Goal: Task Accomplishment & Management: Complete application form

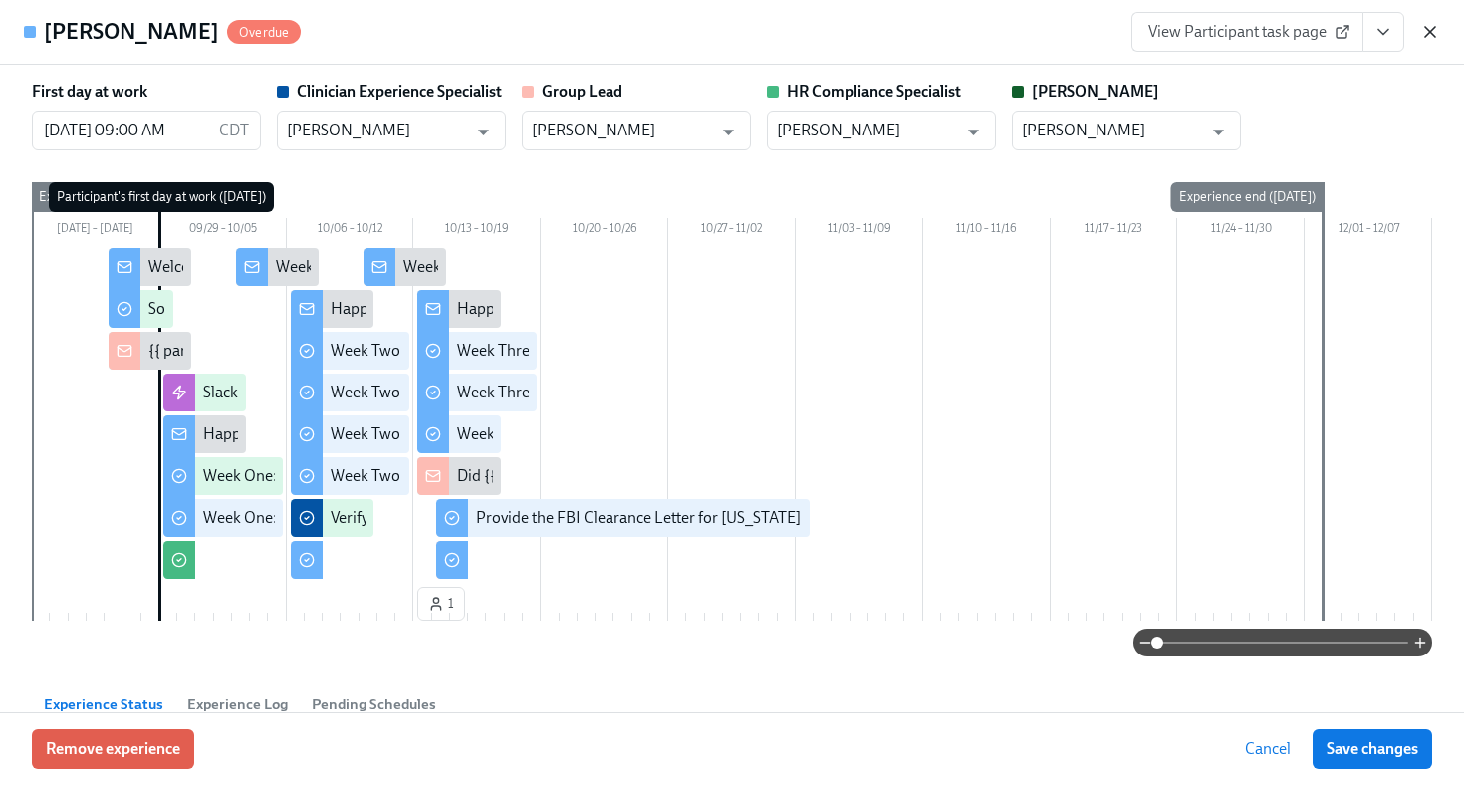
click at [1431, 31] on icon "button" at bounding box center [1430, 32] width 20 height 20
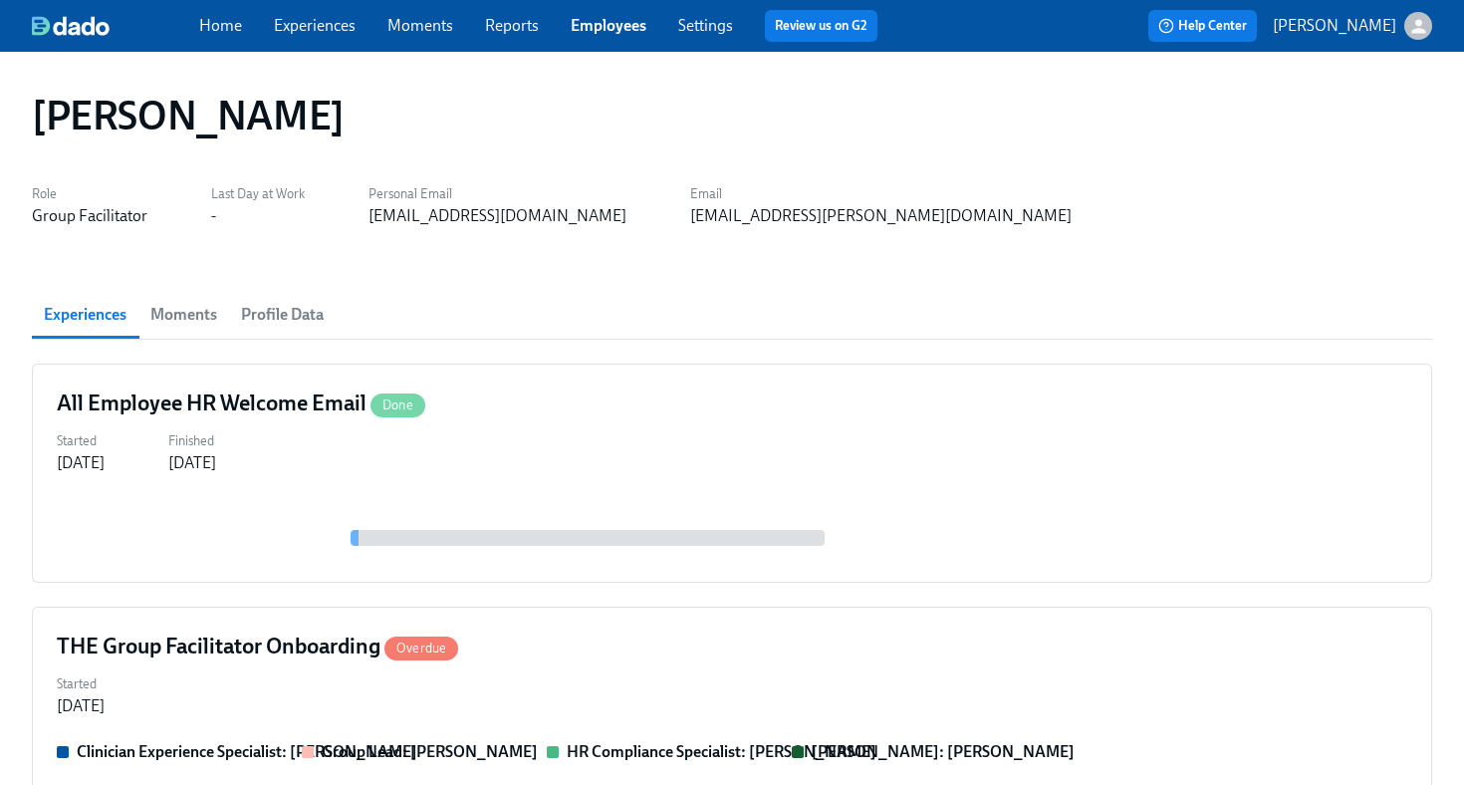
click at [614, 28] on link "Employees" at bounding box center [609, 25] width 76 height 19
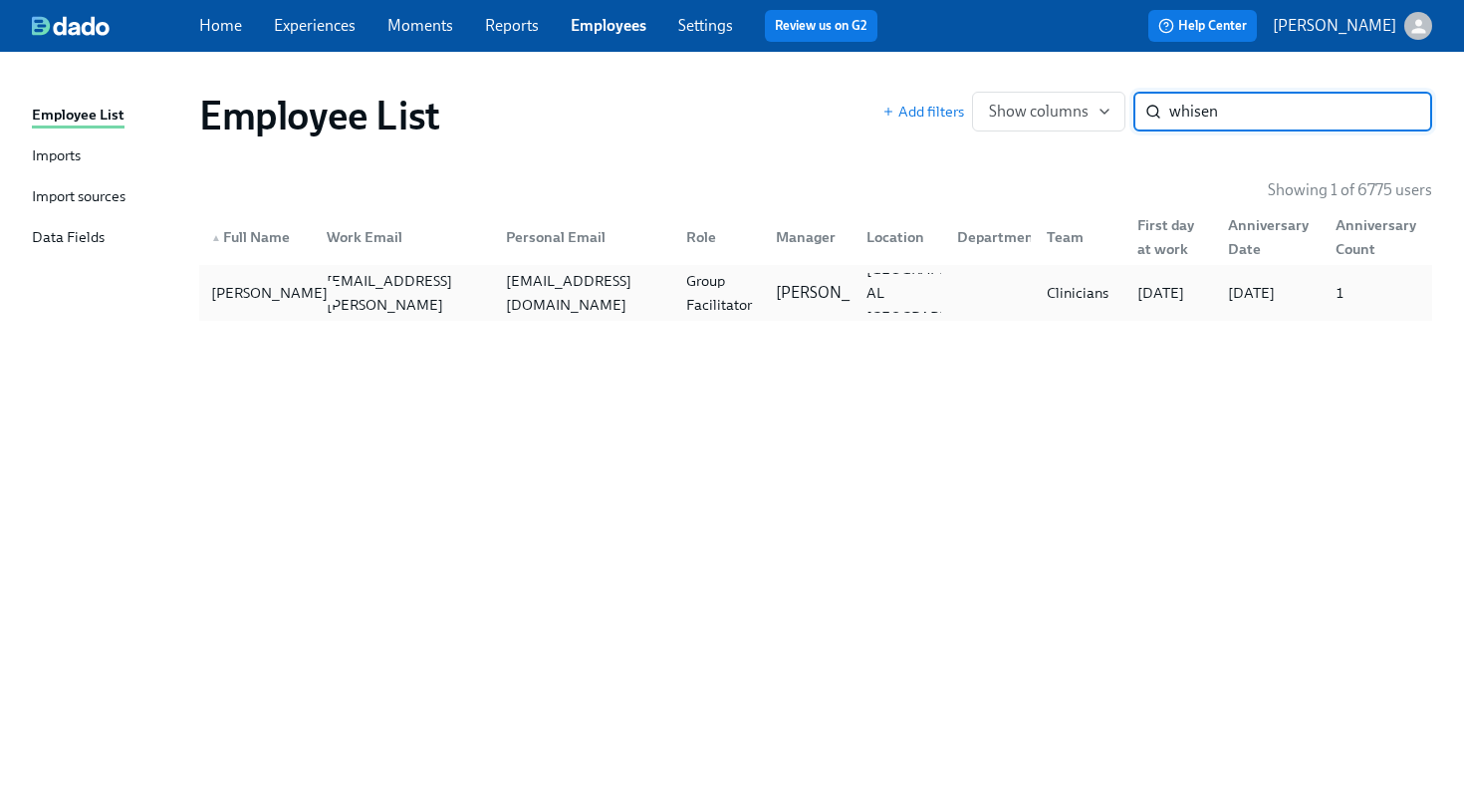
type input "whisen"
click at [267, 297] on div "[PERSON_NAME]" at bounding box center [269, 293] width 132 height 24
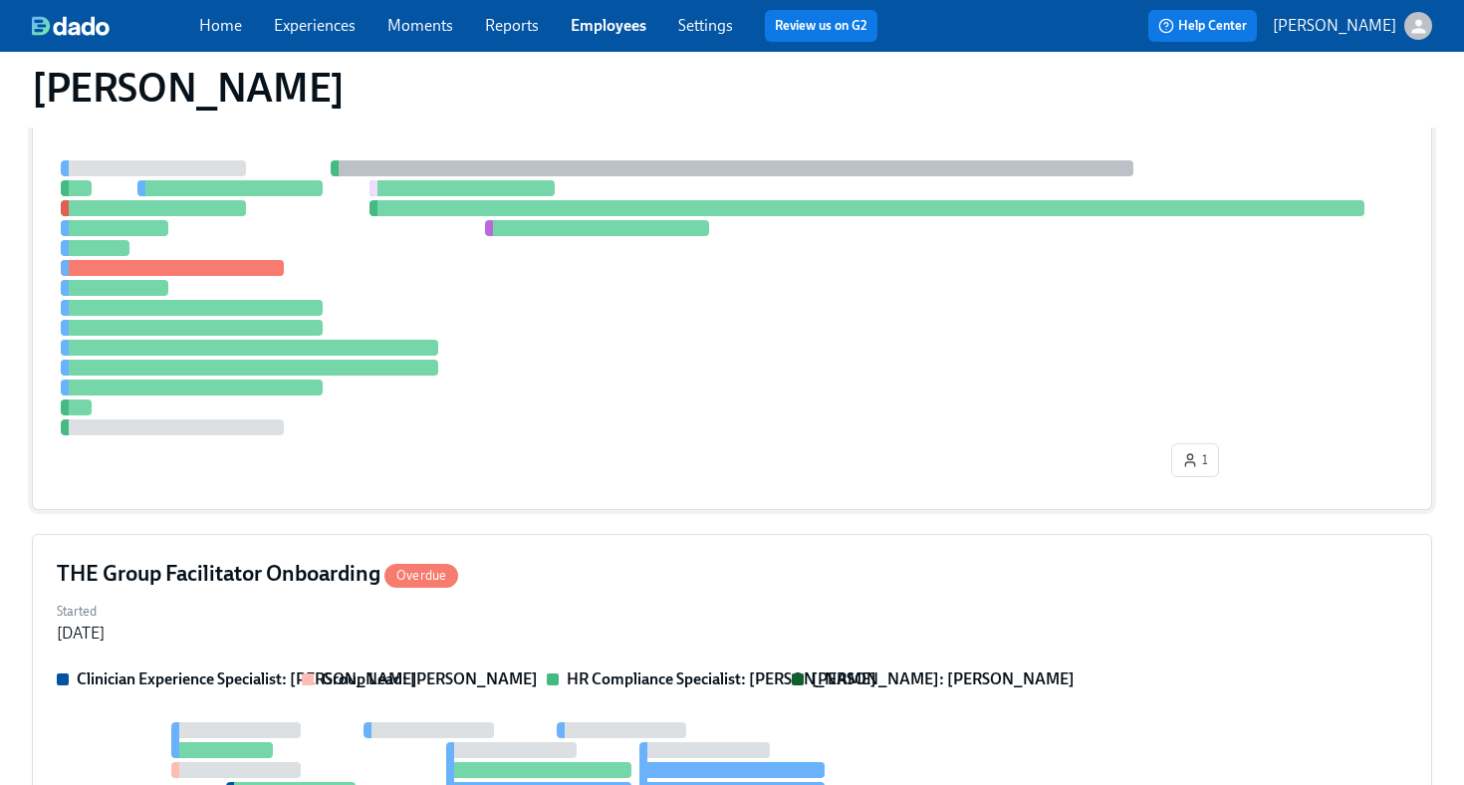
scroll to position [740, 0]
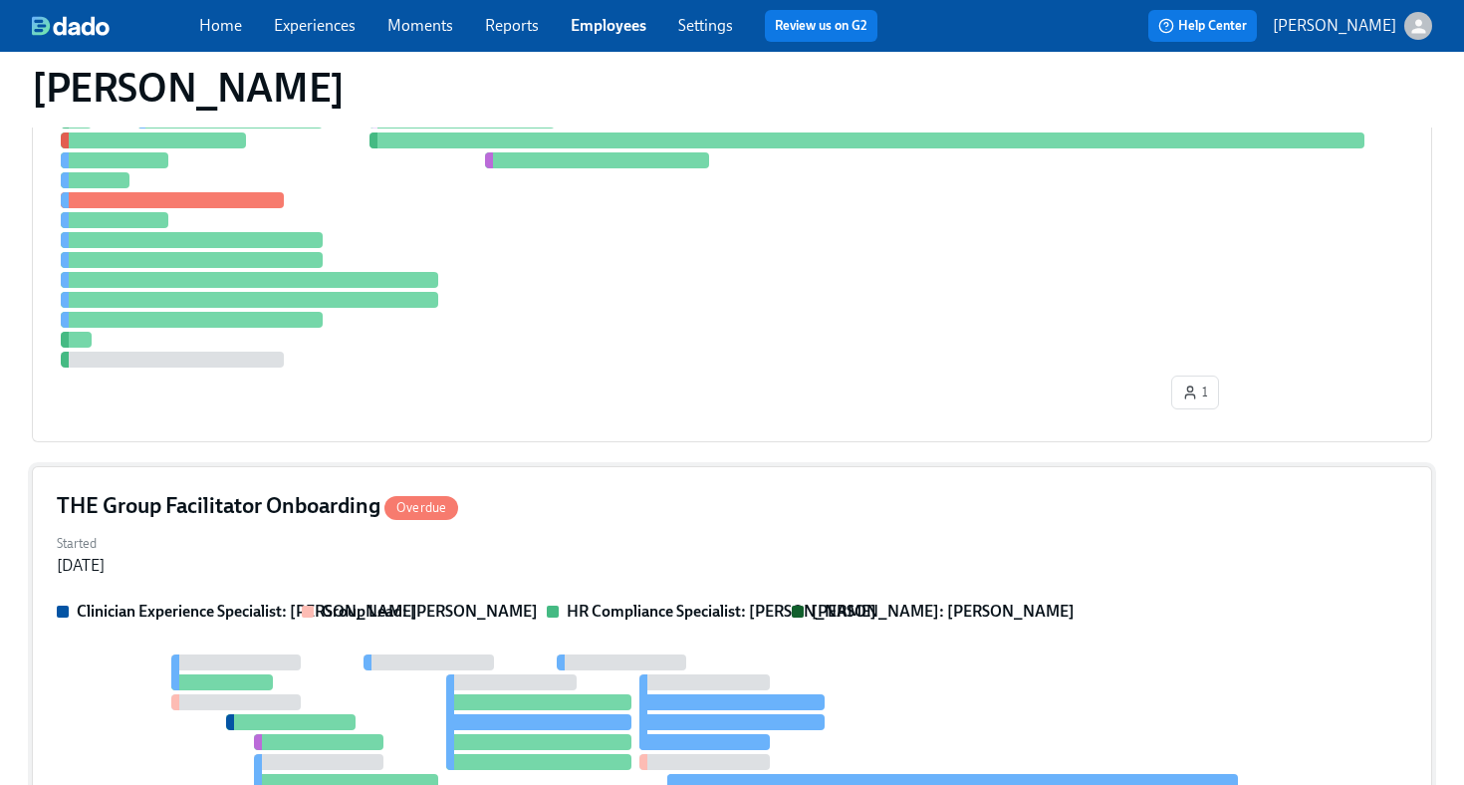
click at [566, 533] on div "Started [DATE]" at bounding box center [732, 553] width 1350 height 48
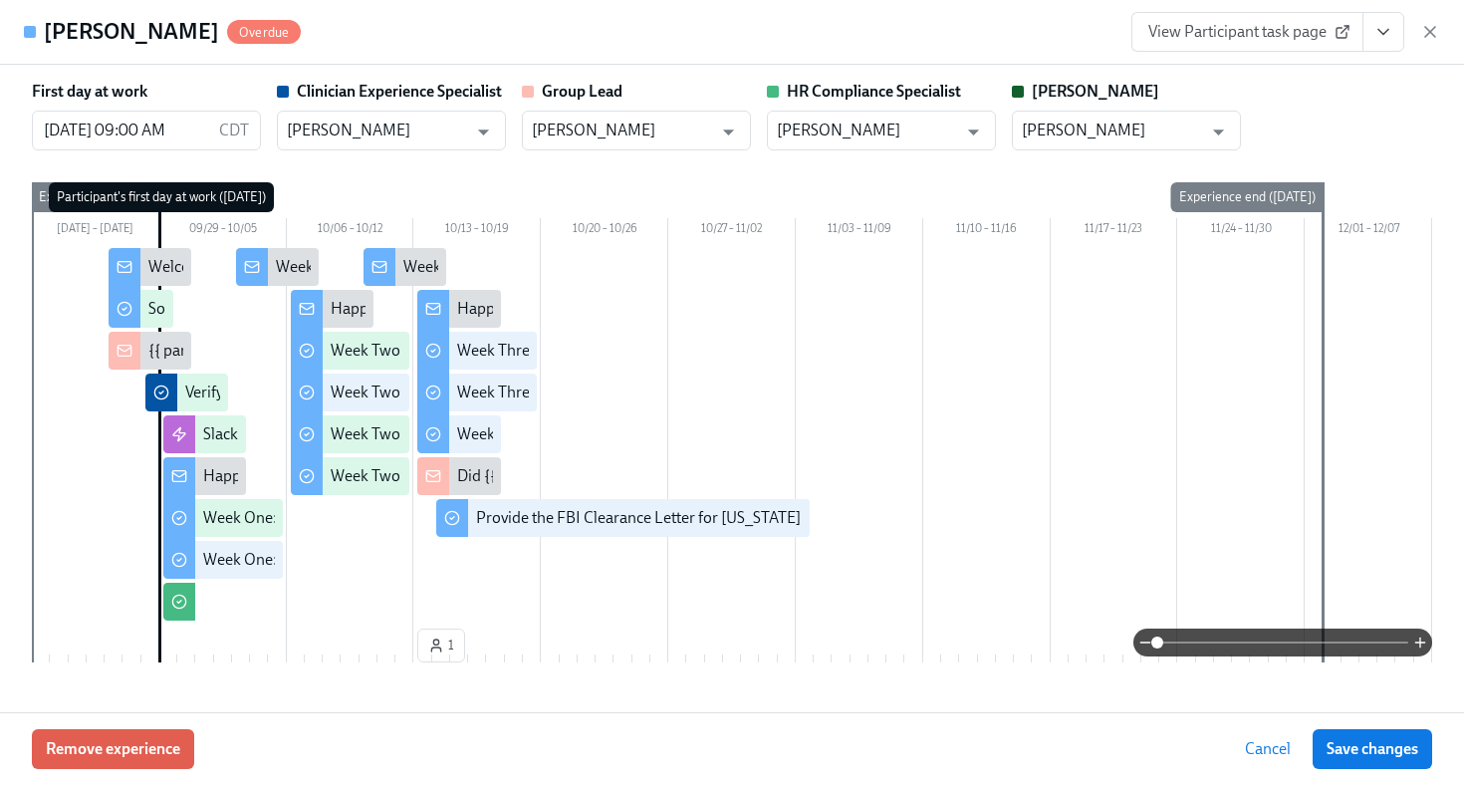
click at [1383, 44] on button "View task page" at bounding box center [1383, 32] width 42 height 40
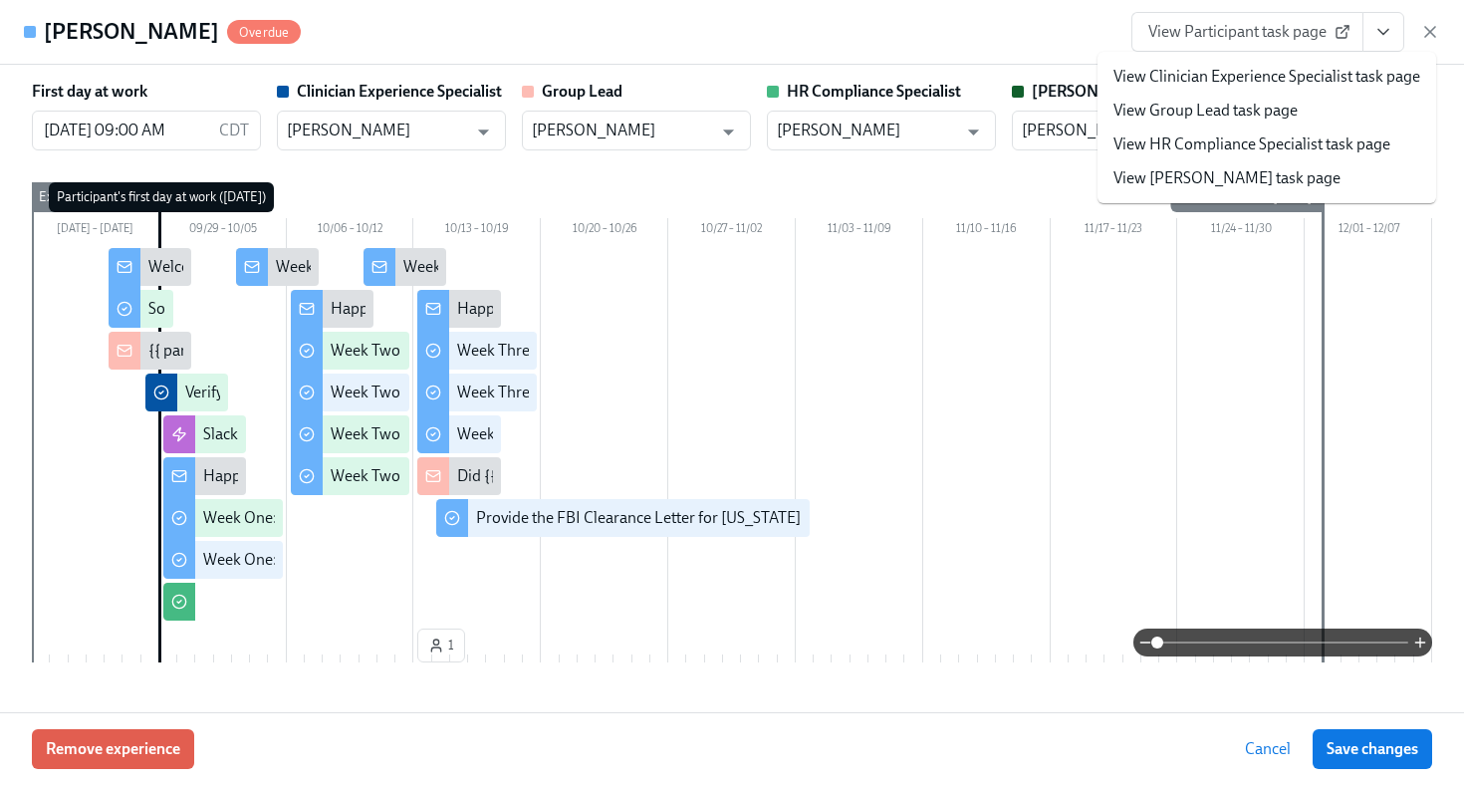
click at [1308, 149] on link "View HR Compliance Specialist task page" at bounding box center [1251, 144] width 277 height 22
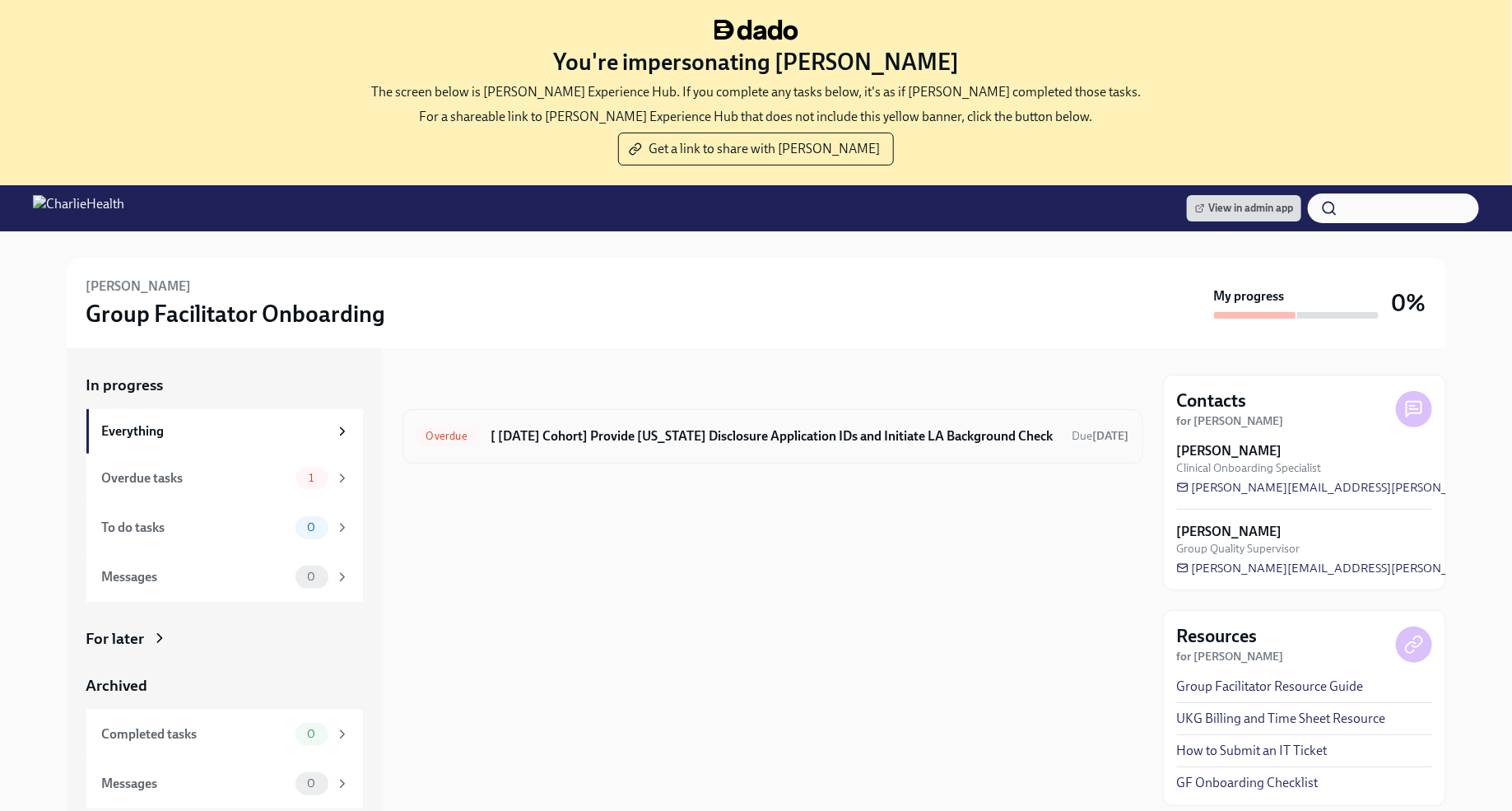
click at [820, 447] on div "Overdue [ [DATE] Cohort] Provide [US_STATE] Disclosure Application IDs and Init…" at bounding box center [773, 437] width 713 height 26
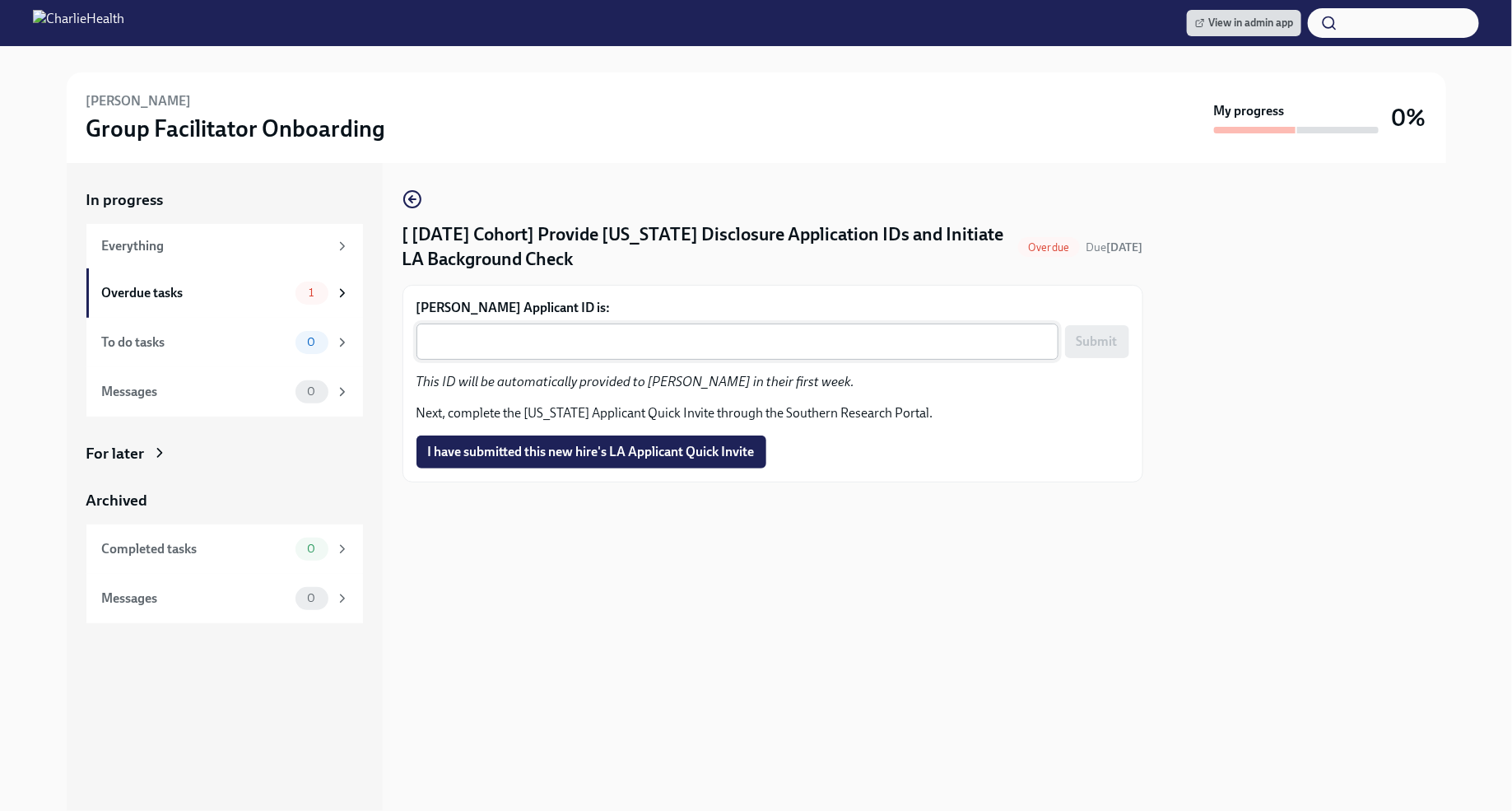
click at [628, 338] on textarea "[PERSON_NAME] Applicant ID is:" at bounding box center [737, 341] width 622 height 20
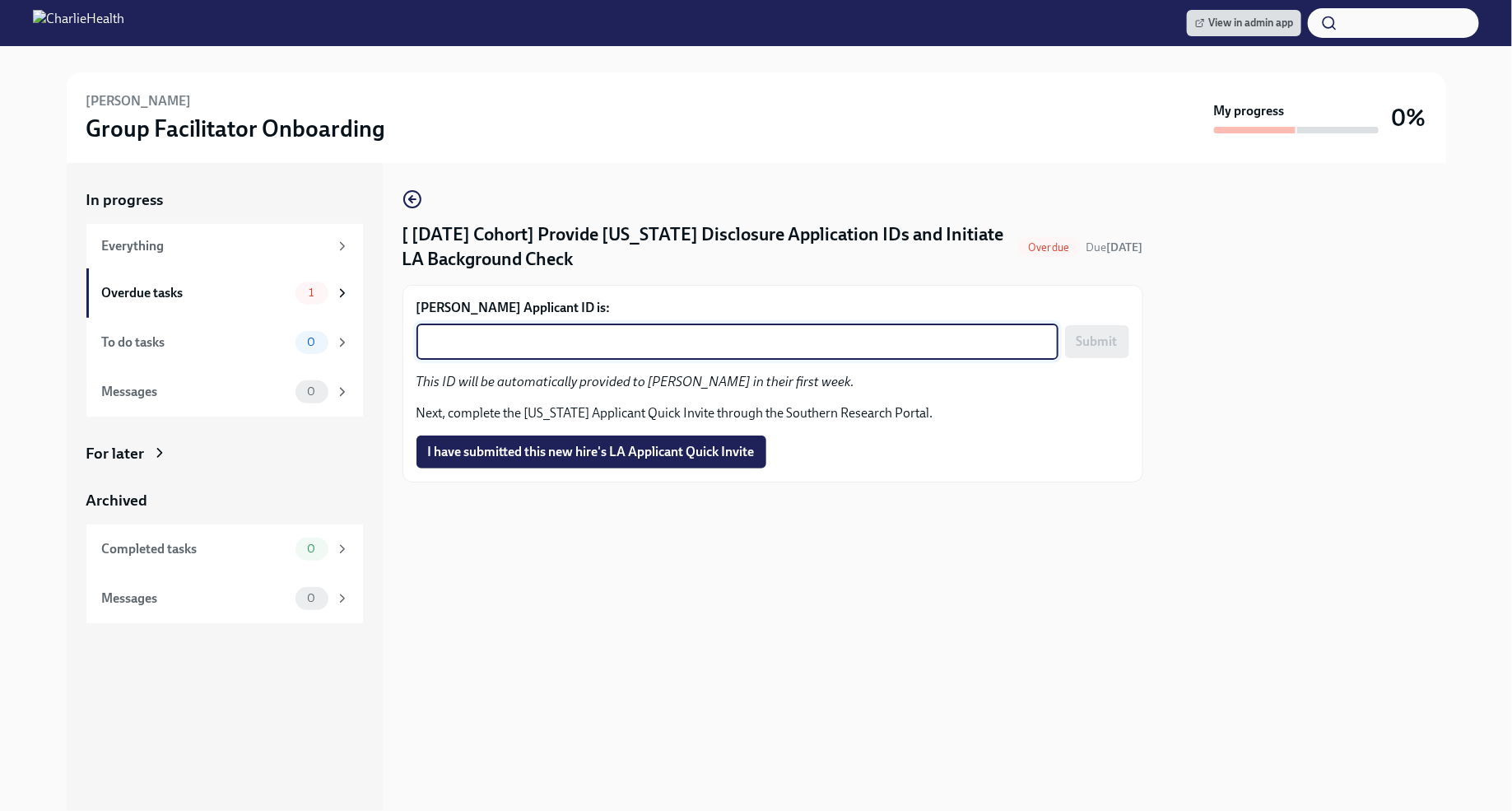
paste textarea "1257689"
type textarea "1257689"
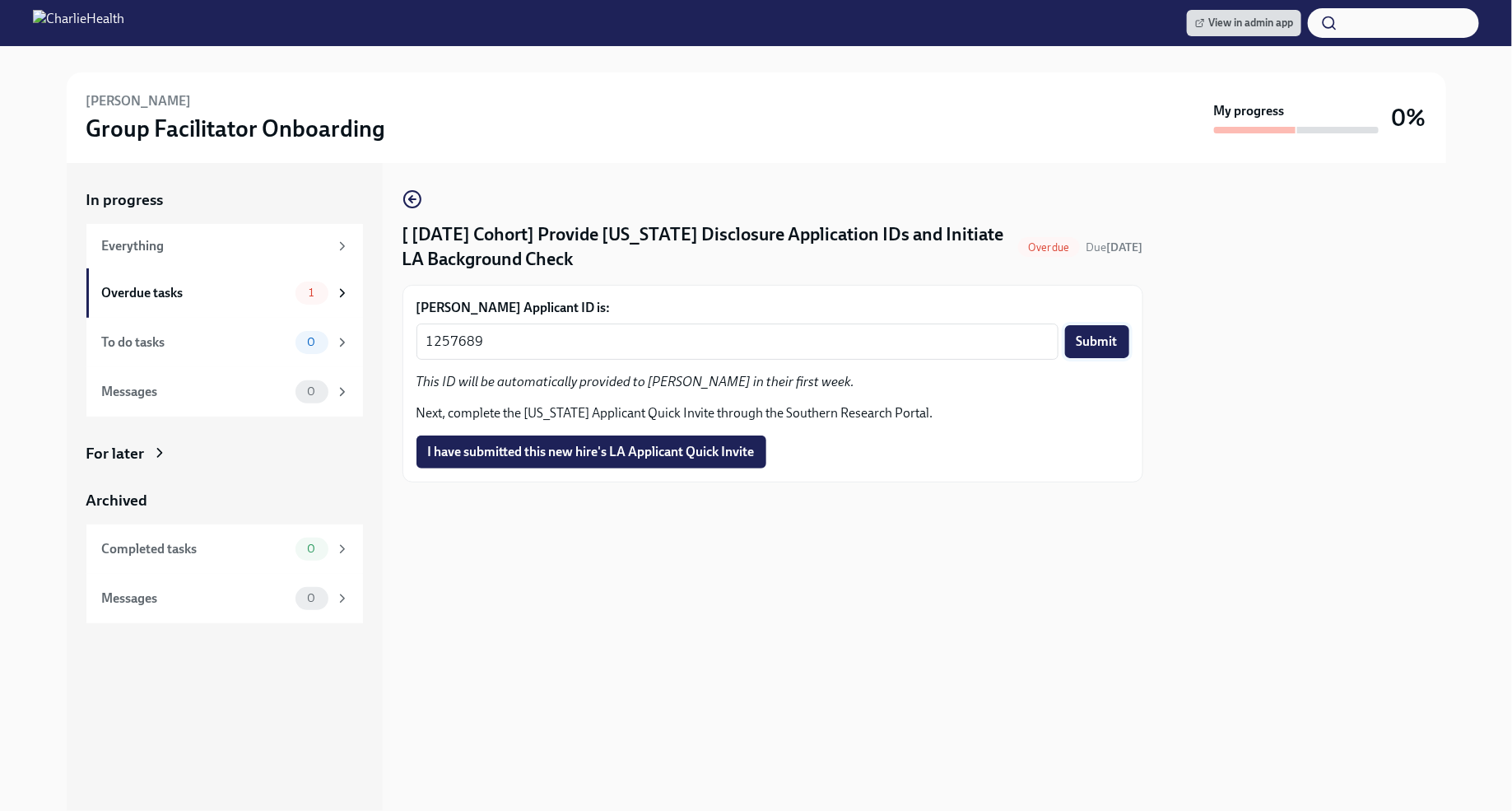
click at [1108, 336] on span "Submit" at bounding box center [1097, 341] width 41 height 17
click at [664, 451] on span "I have submitted this new hire's LA Applicant Quick Invite" at bounding box center [591, 452] width 327 height 17
